Goal: Transaction & Acquisition: Purchase product/service

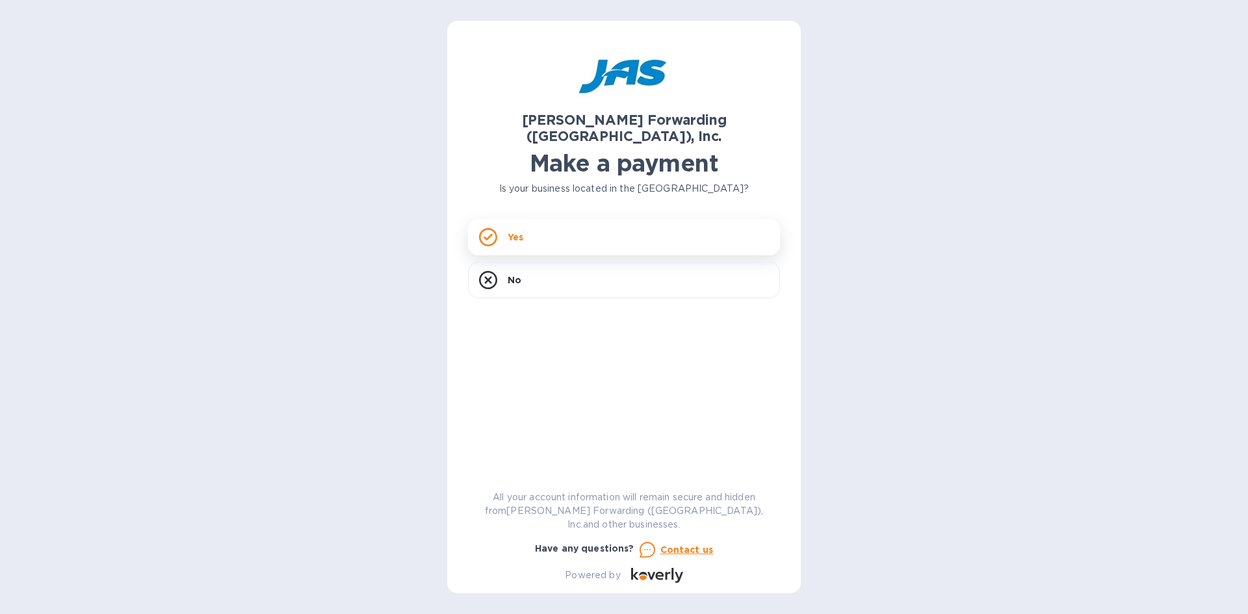
click at [521, 231] on p "Yes" at bounding box center [516, 237] width 16 height 13
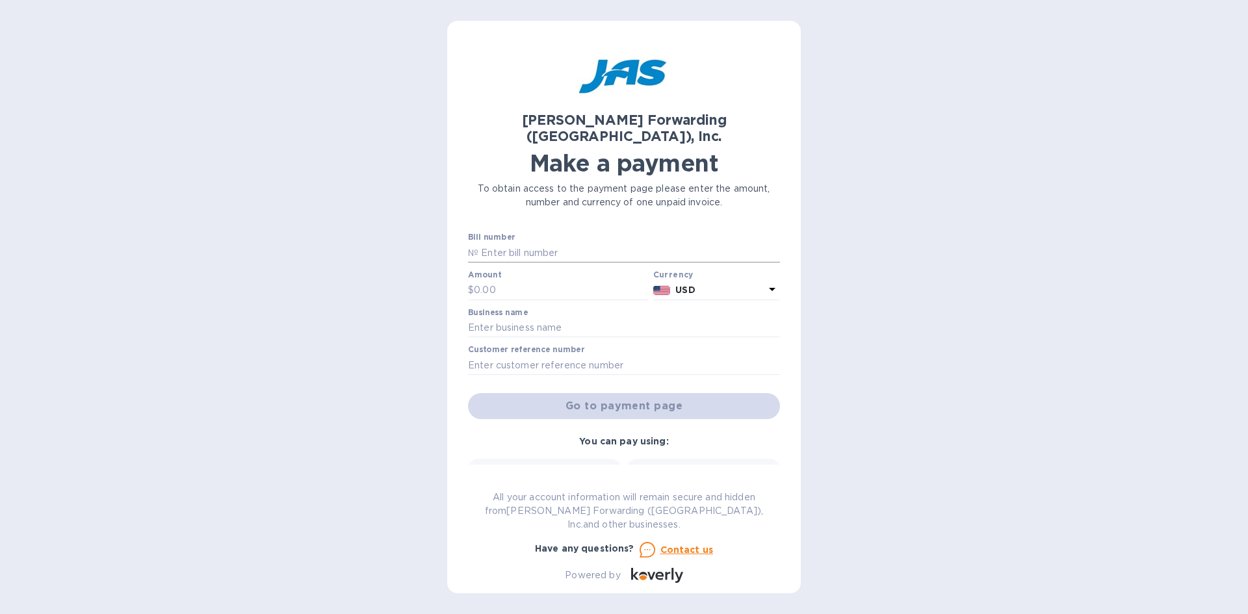
click at [535, 243] on input "text" at bounding box center [629, 253] width 302 height 20
click at [502, 243] on input "text" at bounding box center [629, 253] width 302 height 20
type input "c"
type input "CMDUHBG2032035"
click at [493, 281] on input "text" at bounding box center [561, 291] width 174 height 20
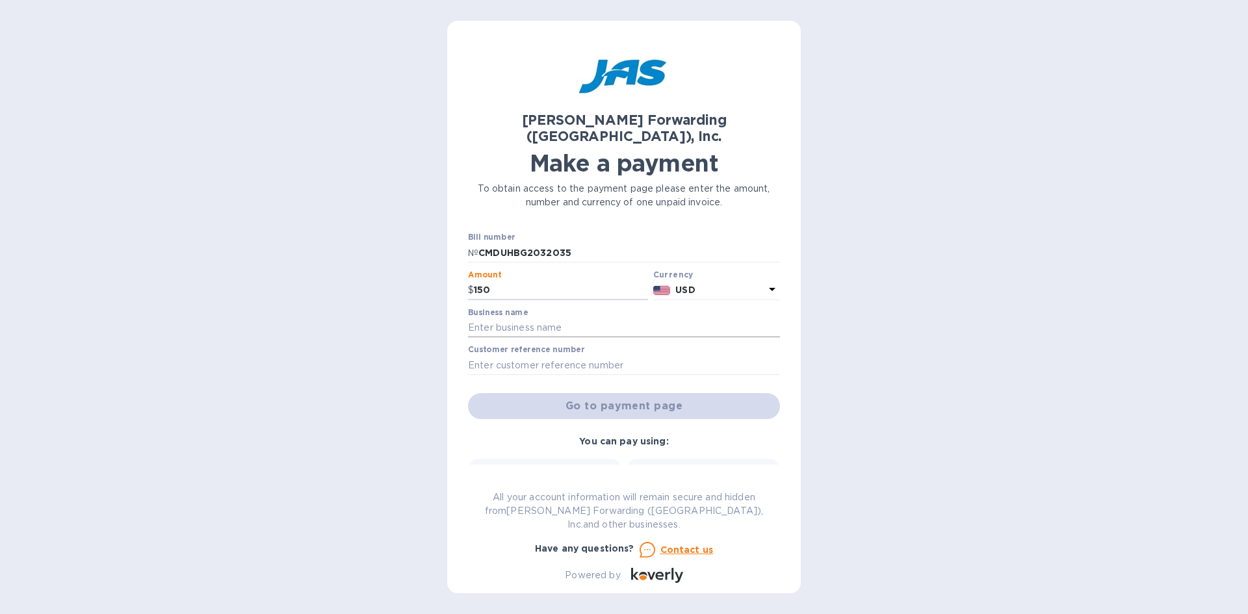
type input "150"
click at [517, 319] on input "text" at bounding box center [624, 329] width 312 height 20
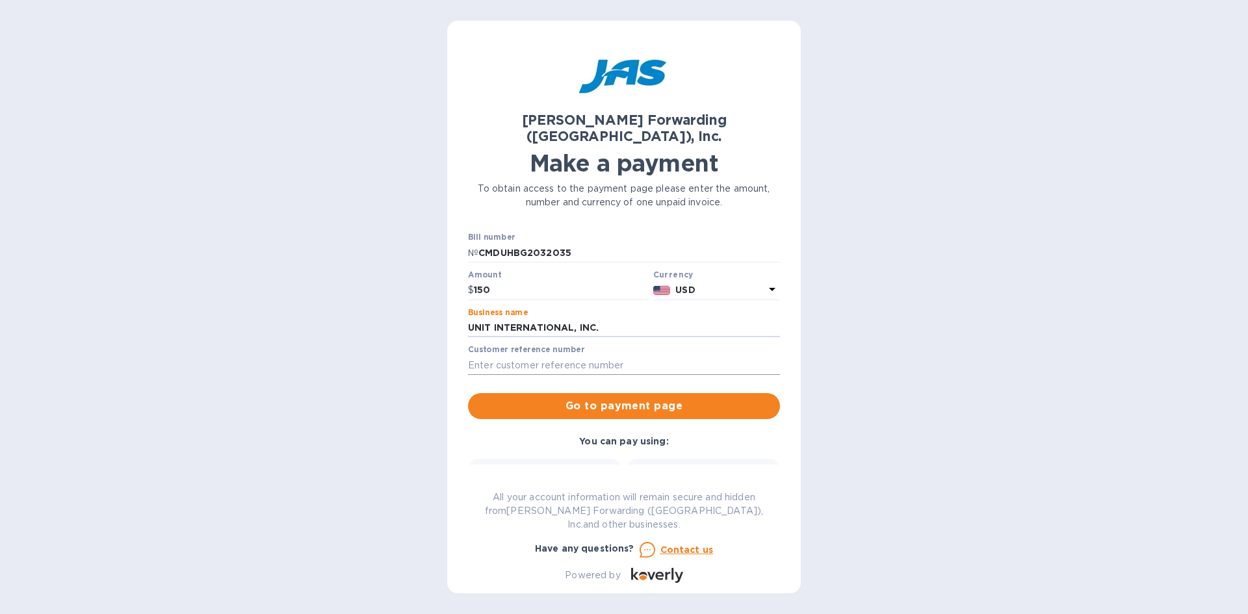
type input "UNIT INTERNATIONAL, INC."
click at [510, 356] on input "text" at bounding box center [624, 366] width 312 height 20
type input "2"
type input "PO210/ 25IM83868"
click at [610, 398] on span "Go to payment page" at bounding box center [623, 406] width 291 height 16
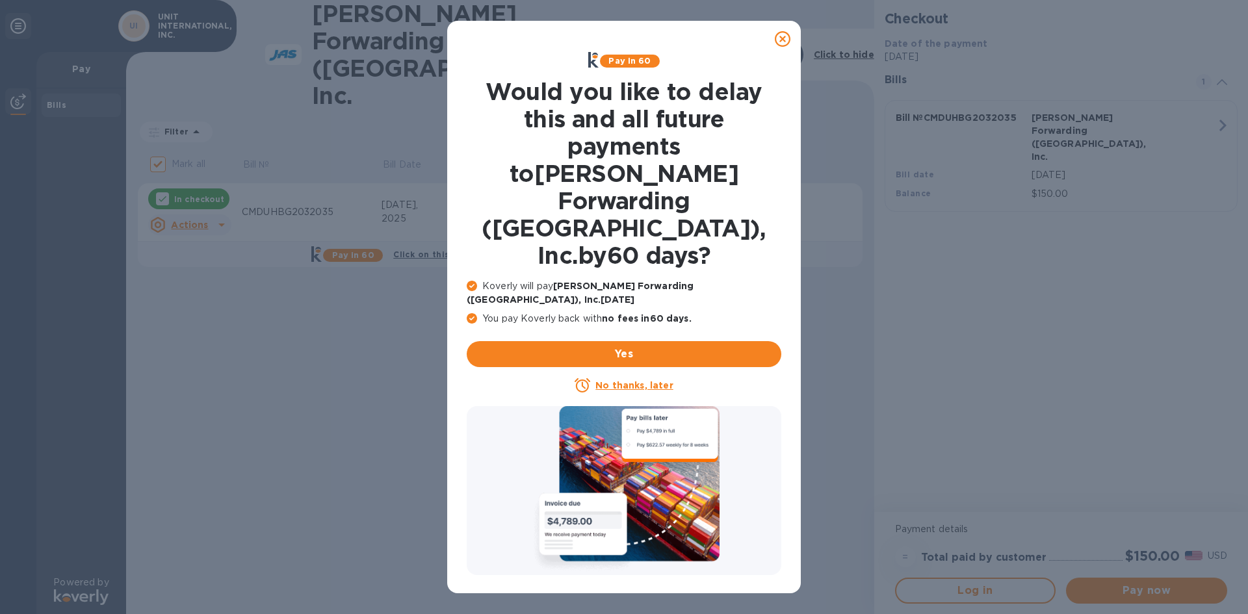
click at [783, 38] on icon at bounding box center [783, 39] width 16 height 16
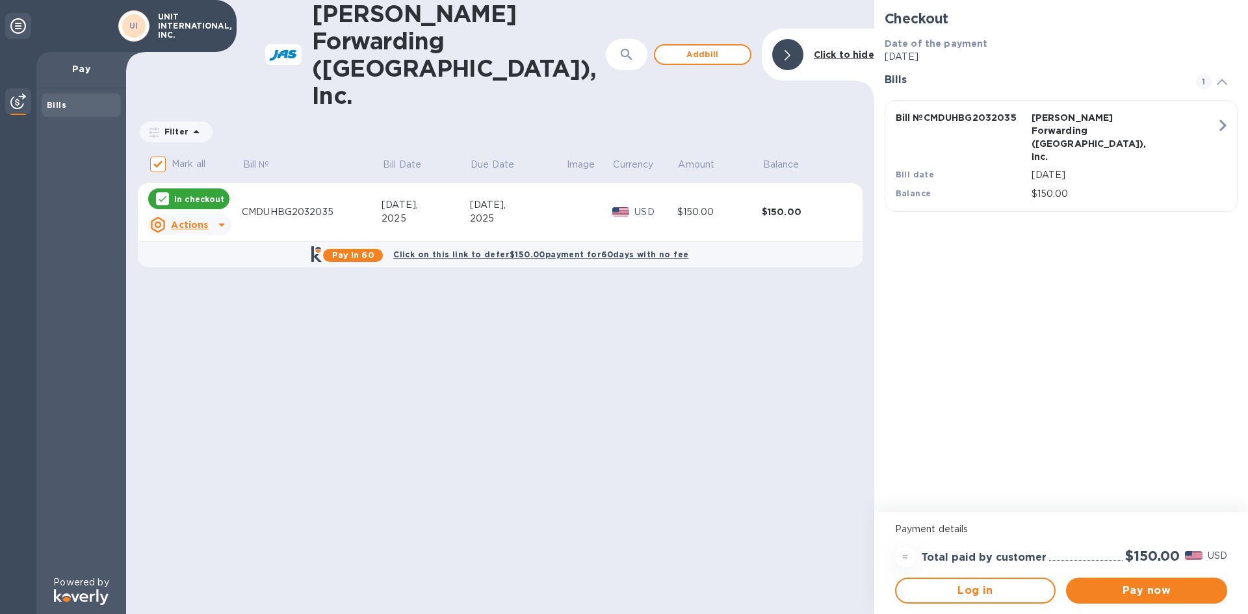
click at [220, 217] on icon at bounding box center [222, 225] width 16 height 16
click at [202, 224] on b "Open bill" at bounding box center [207, 223] width 44 height 10
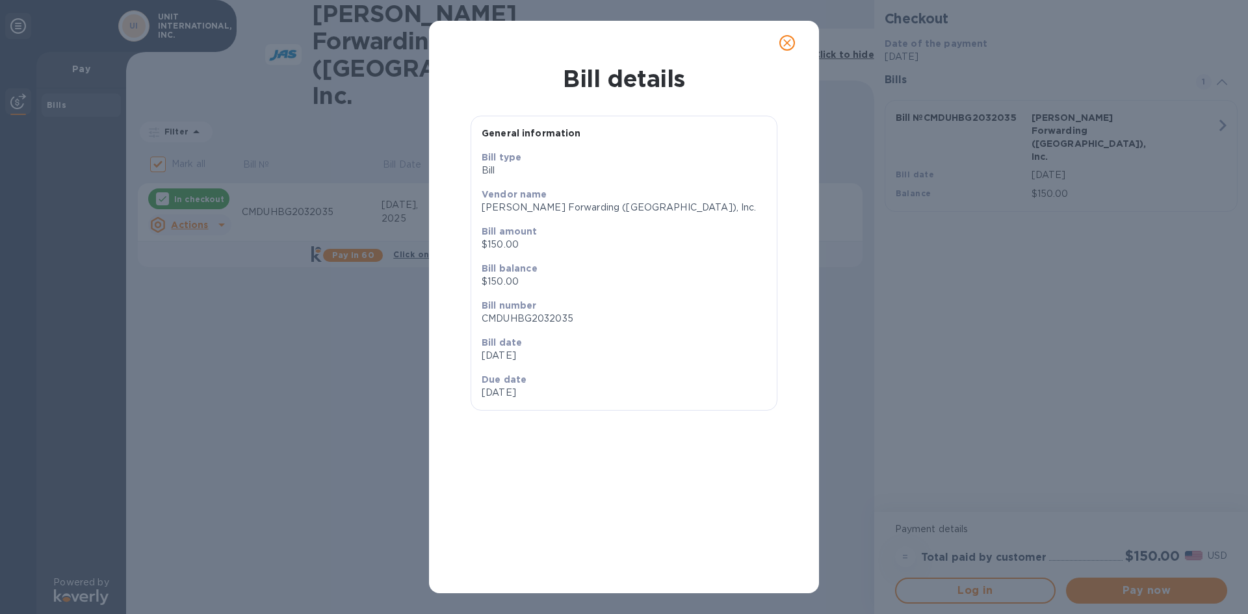
click at [788, 42] on icon "close" at bounding box center [787, 43] width 8 height 8
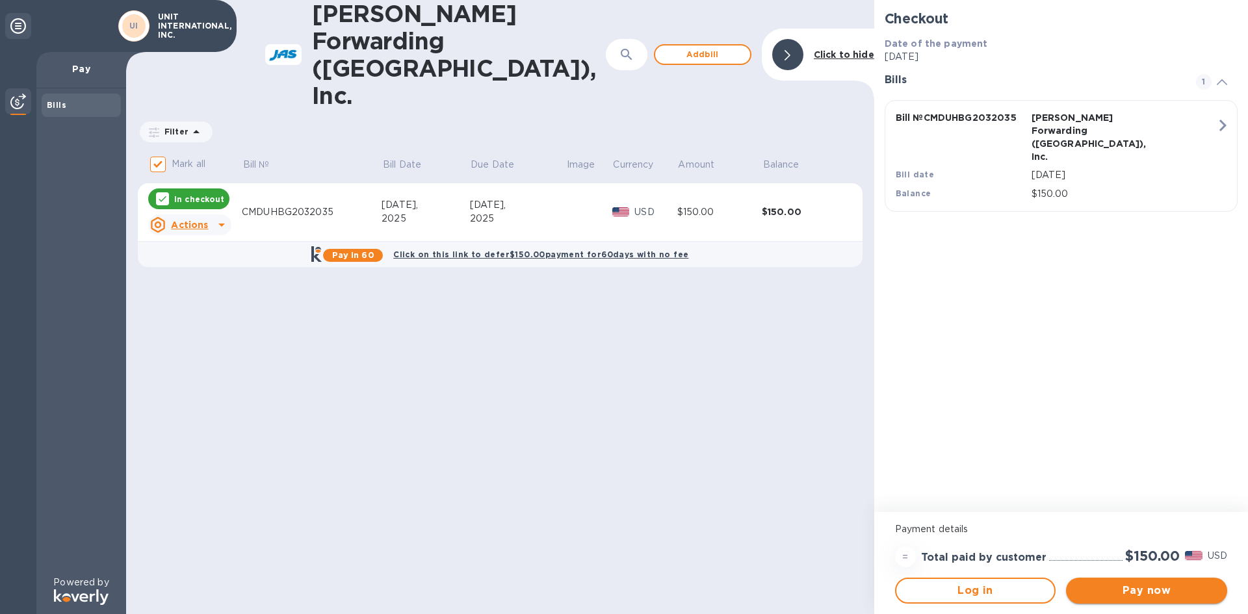
click at [1147, 593] on span "Pay now" at bounding box center [1146, 591] width 140 height 16
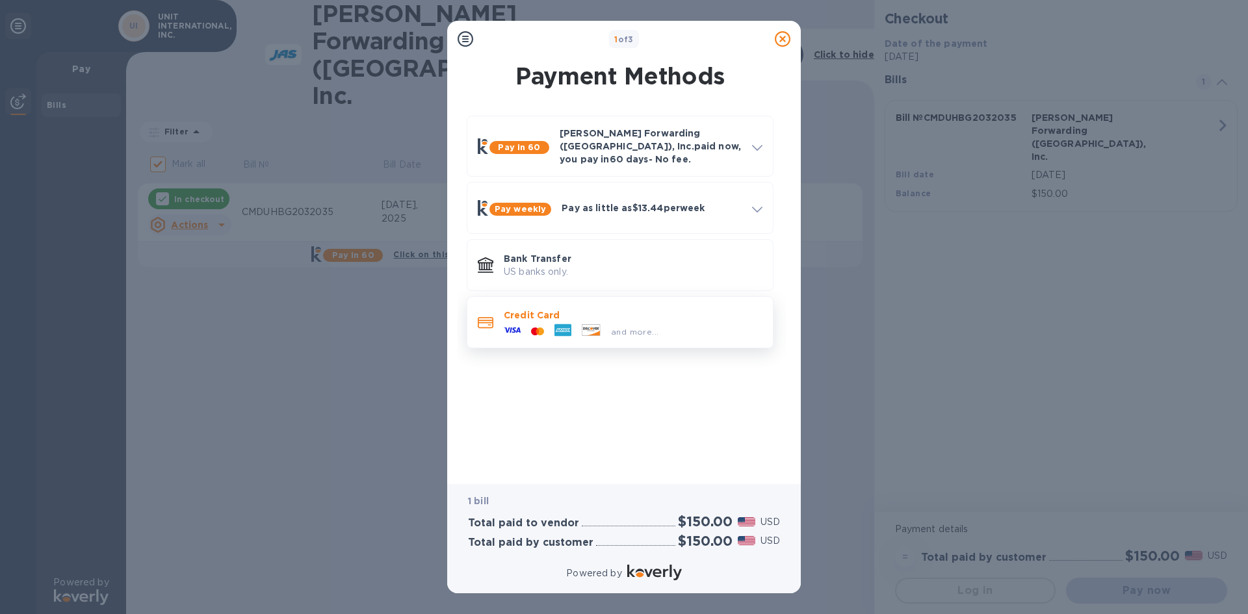
click at [585, 324] on icon at bounding box center [591, 330] width 19 height 12
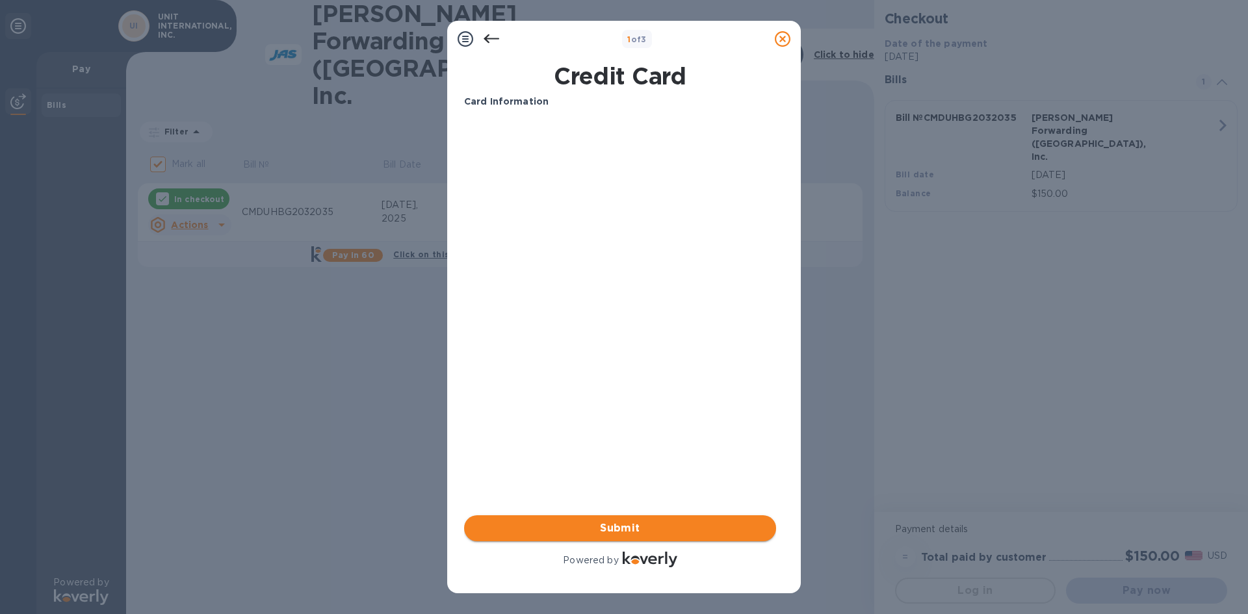
click at [621, 525] on span "Submit" at bounding box center [620, 529] width 291 height 16
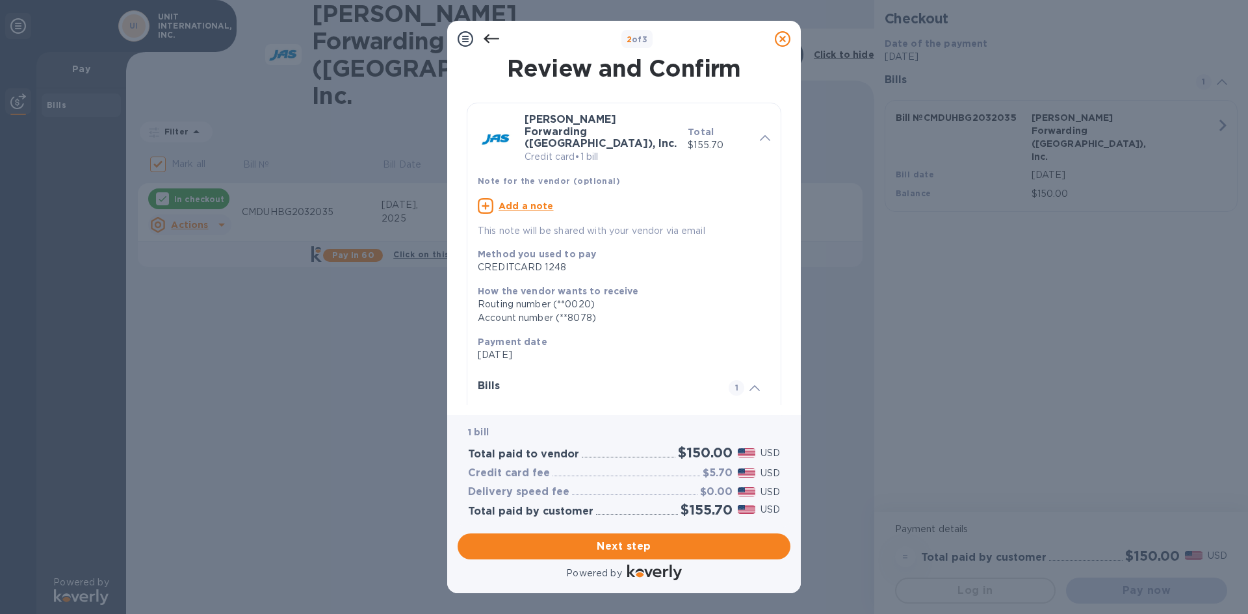
click at [514, 201] on u "Add a note" at bounding box center [526, 206] width 55 height 10
click at [525, 202] on textarea at bounding box center [614, 207] width 272 height 11
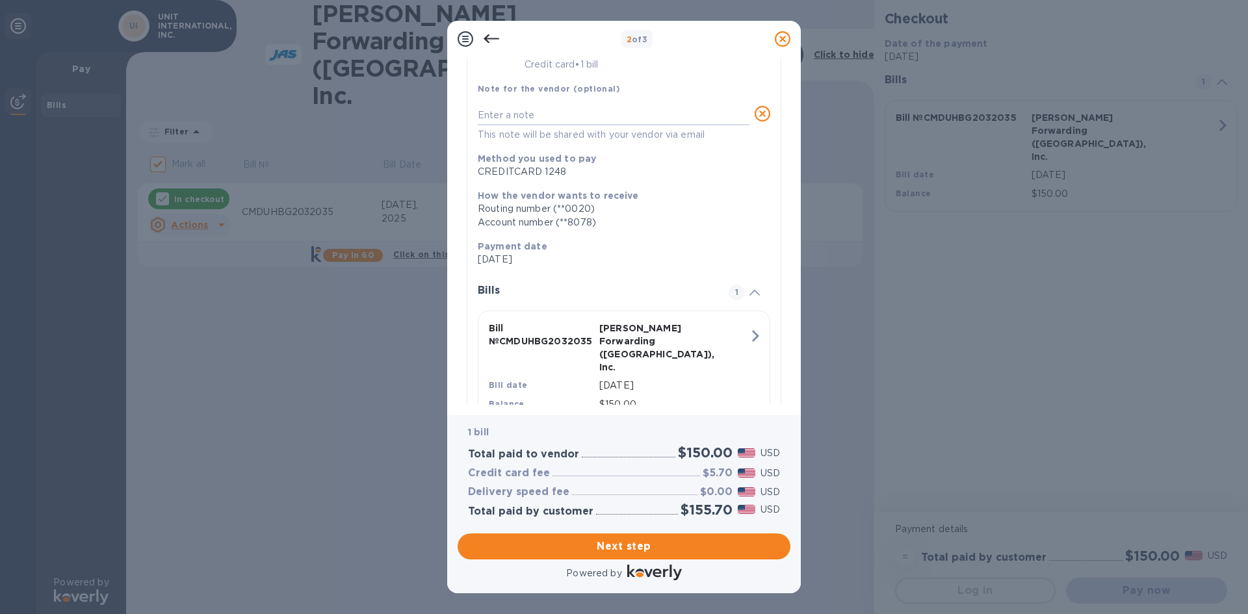
scroll to position [94, 0]
click at [617, 540] on span "Next step" at bounding box center [624, 547] width 312 height 16
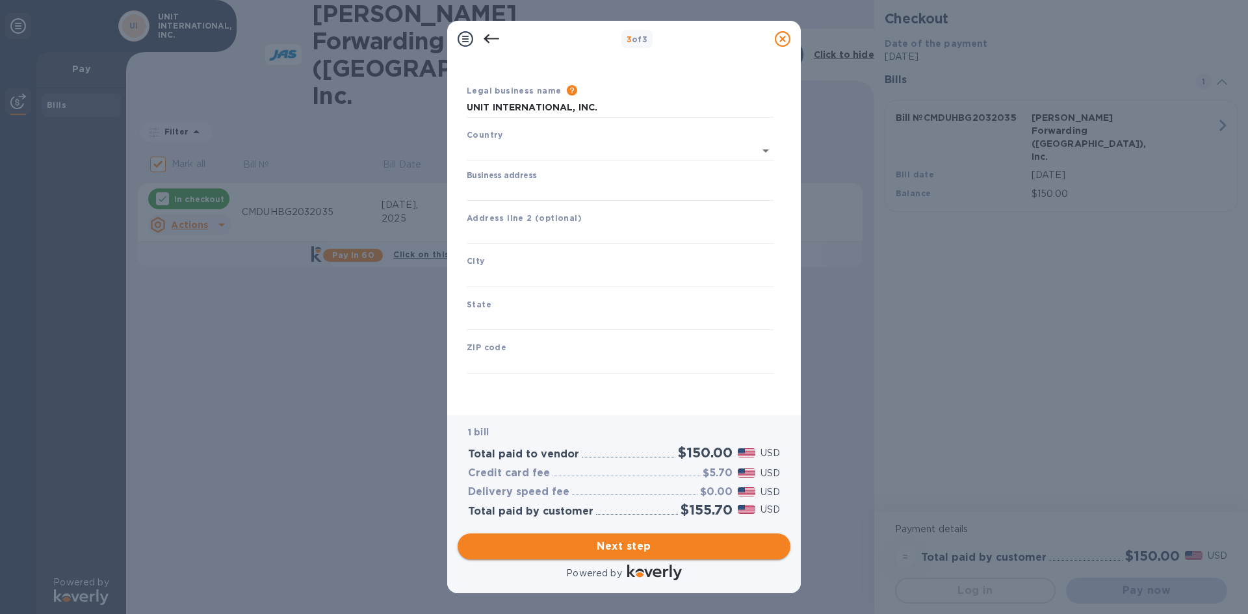
type input "United States"
click at [518, 189] on input "Business address" at bounding box center [620, 191] width 307 height 20
type input "9485 Regency Square Boulevard"
type input "Jacksonville"
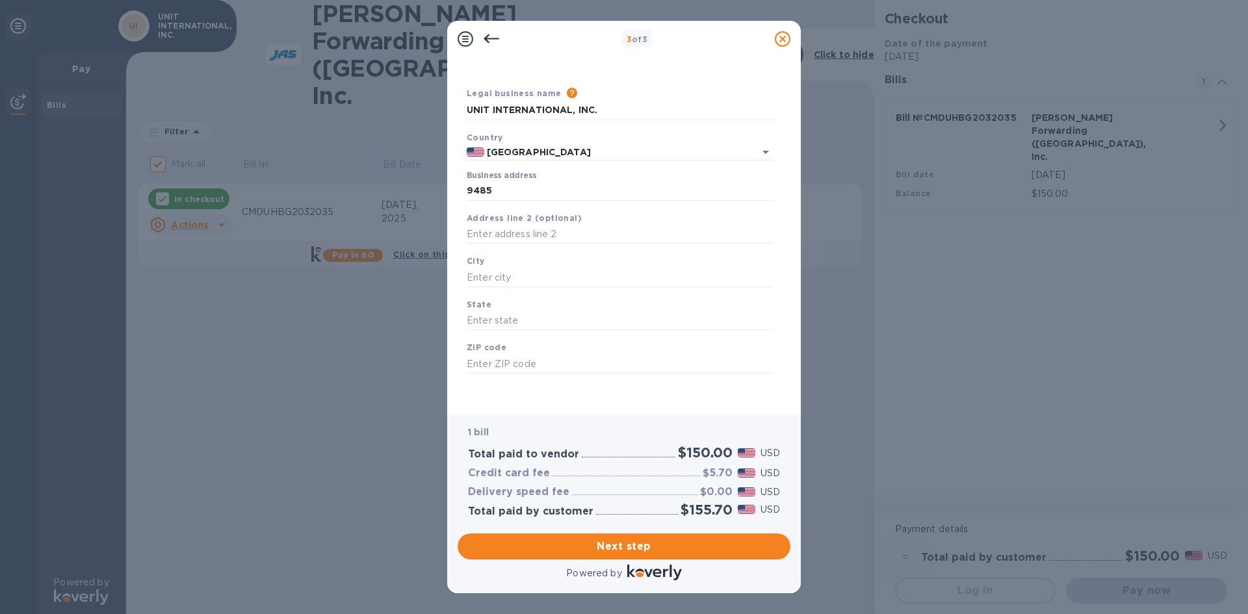
type input "FL"
type input "32225"
click at [506, 234] on input "text" at bounding box center [620, 235] width 307 height 20
type input "SUITE 110"
click at [623, 548] on span "Next step" at bounding box center [624, 547] width 312 height 16
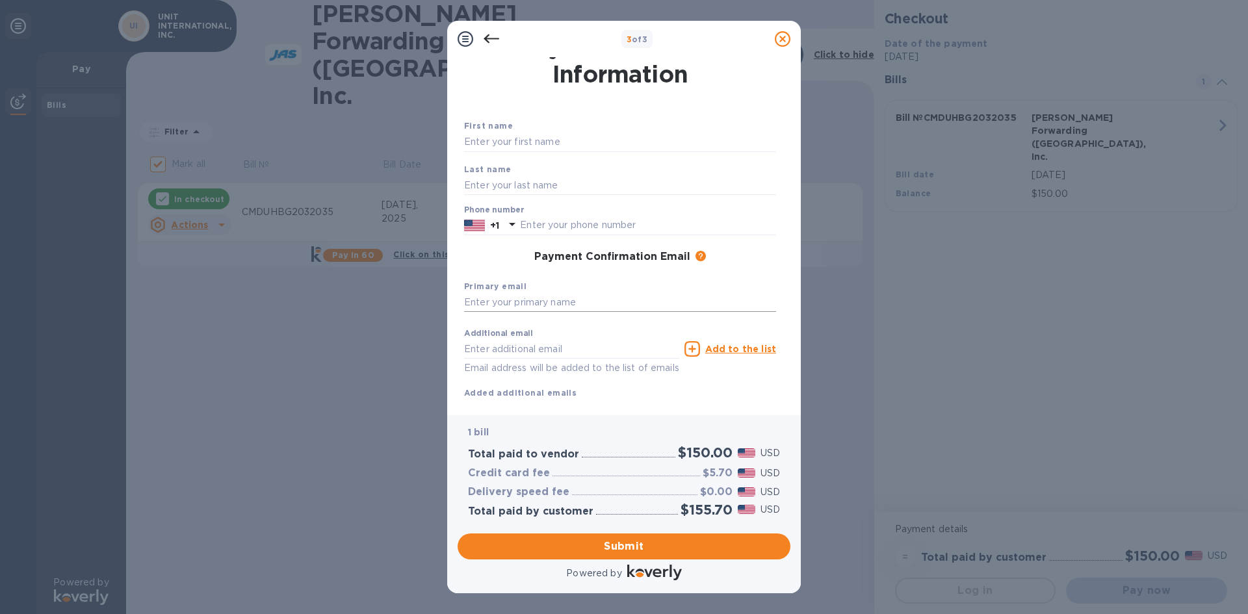
click at [517, 302] on input "text" at bounding box center [620, 303] width 312 height 20
type input "AMANDA@UNITINTERNATIONAL.NET"
click at [629, 545] on span "Submit" at bounding box center [624, 547] width 312 height 16
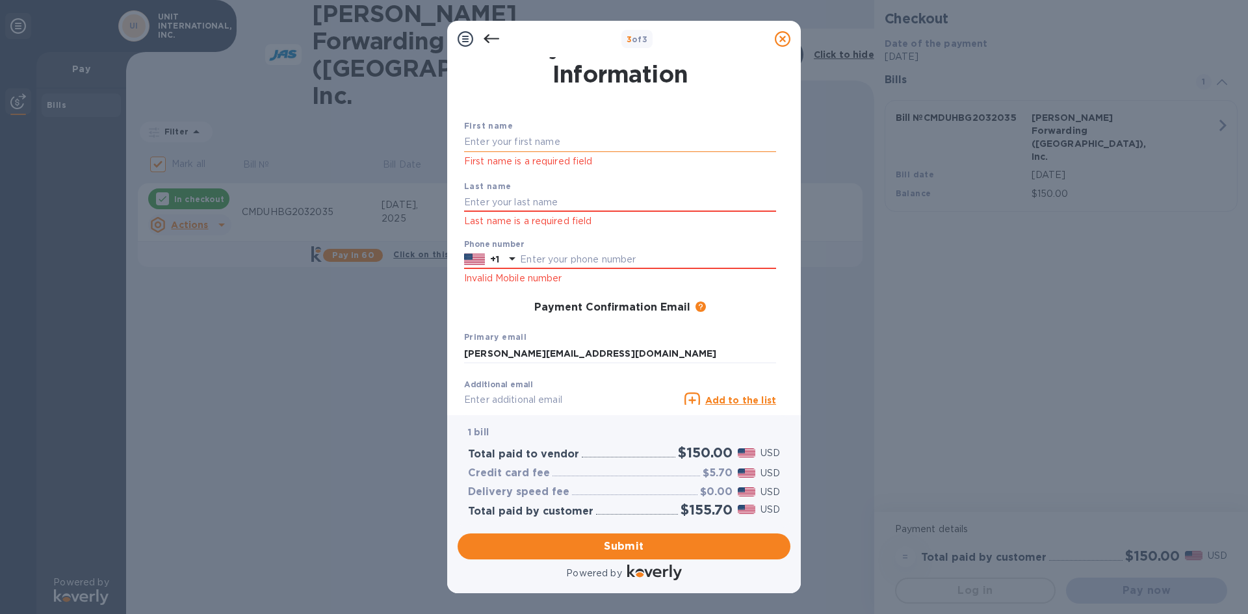
click at [495, 142] on input "text" at bounding box center [620, 143] width 312 height 20
type input "AMANDA"
type input "O"
type input "HOBBS"
click at [559, 259] on input "text" at bounding box center [648, 260] width 256 height 20
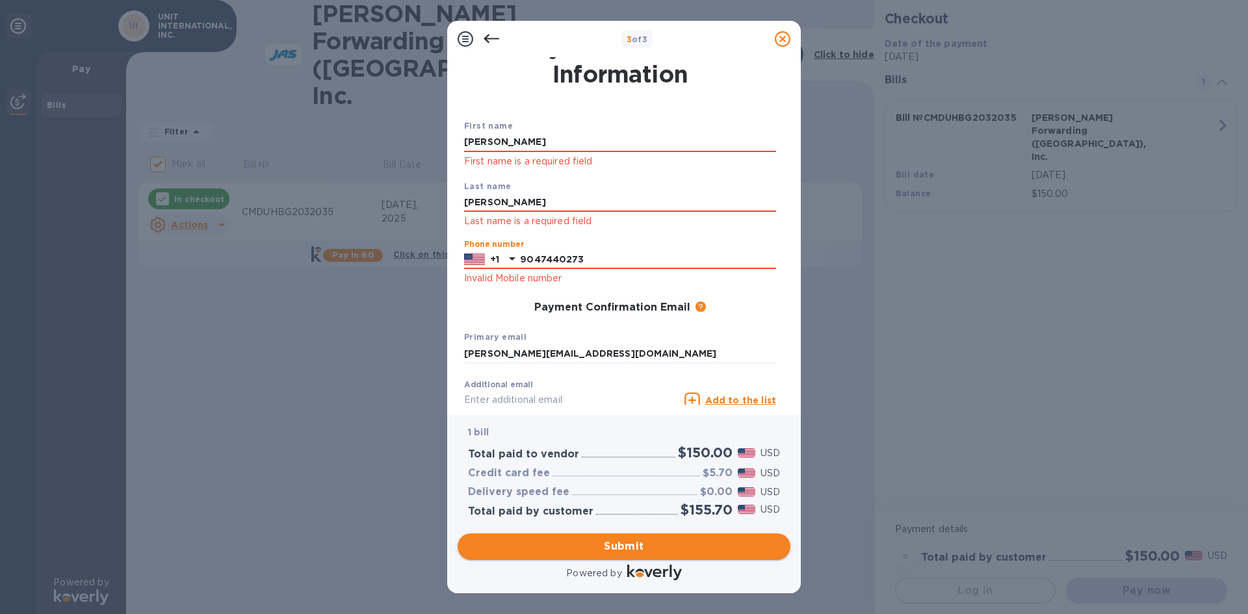
type input "9047440273"
click at [623, 543] on span "Submit" at bounding box center [624, 547] width 312 height 16
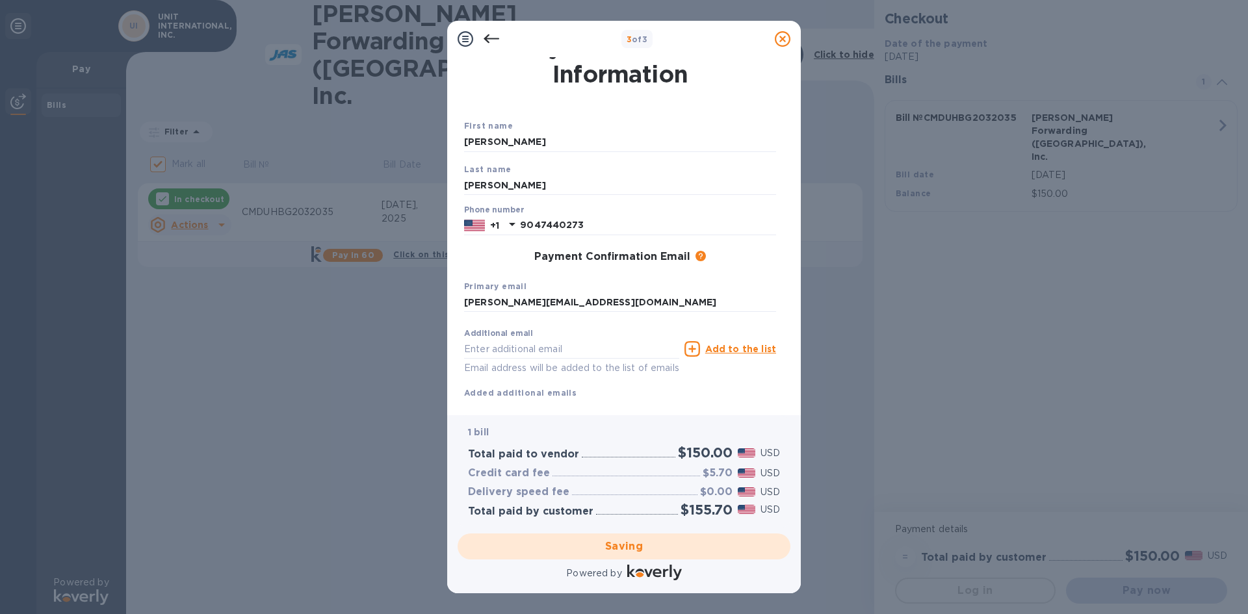
checkbox input "false"
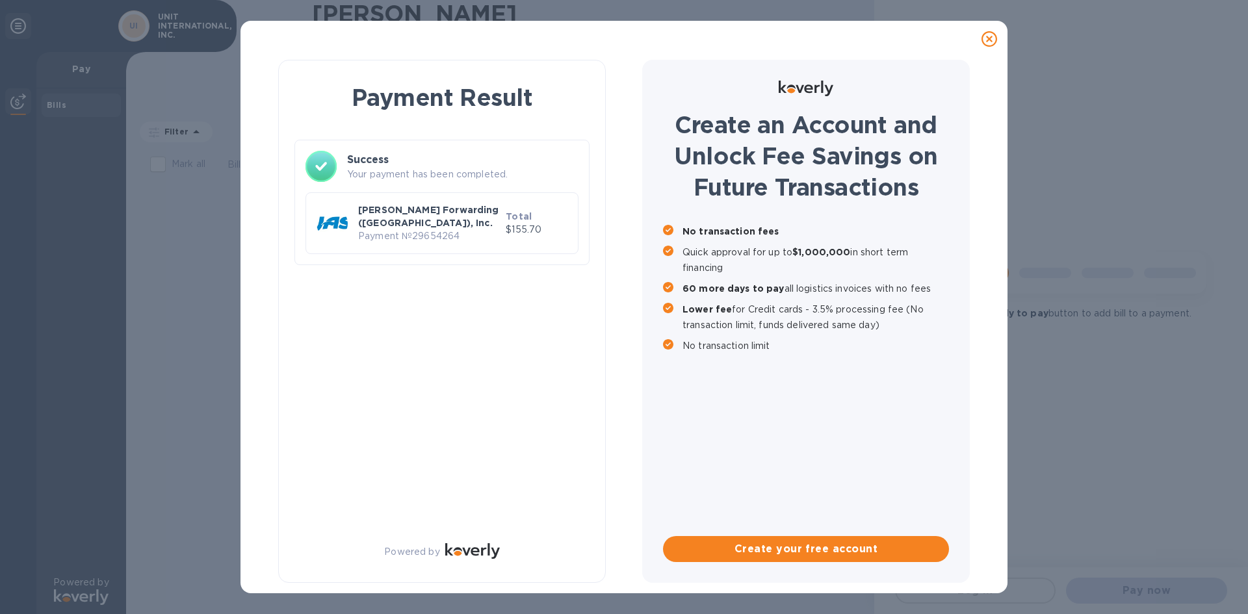
scroll to position [0, 0]
click at [442, 229] on p "Payment № 29654264" at bounding box center [429, 236] width 142 height 14
